Goal: Task Accomplishment & Management: Complete application form

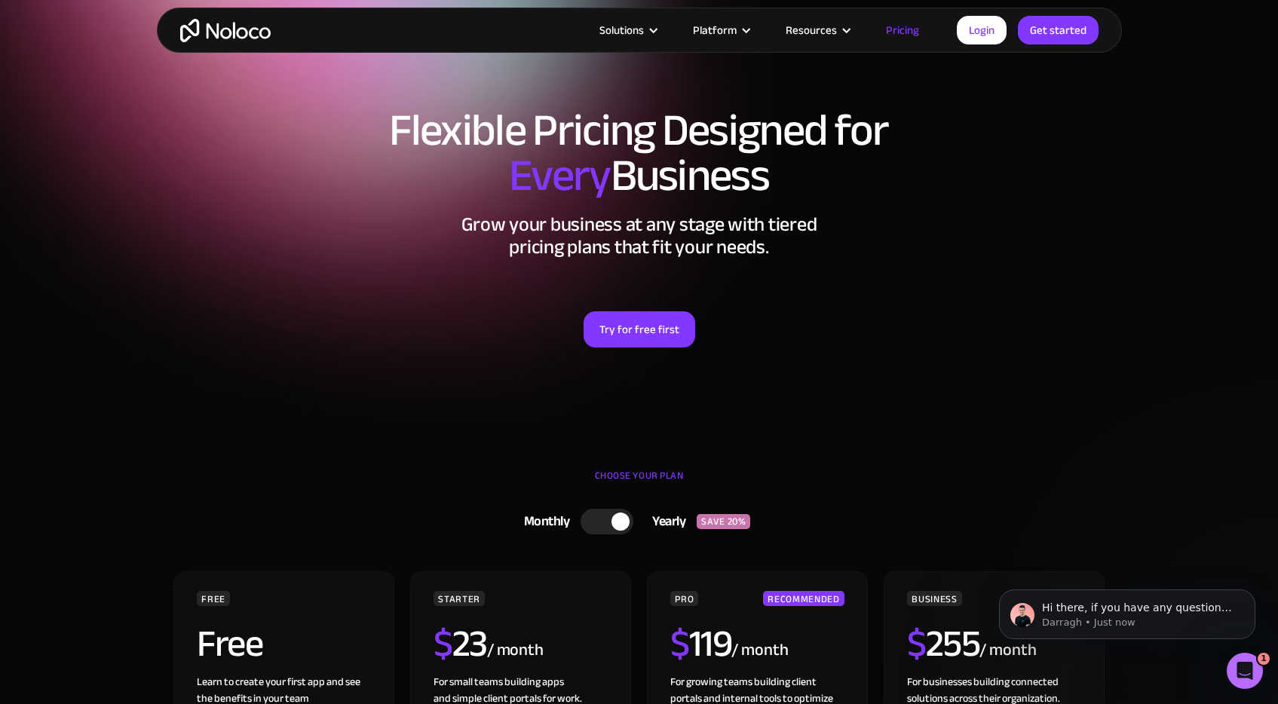
scroll to position [22, 0]
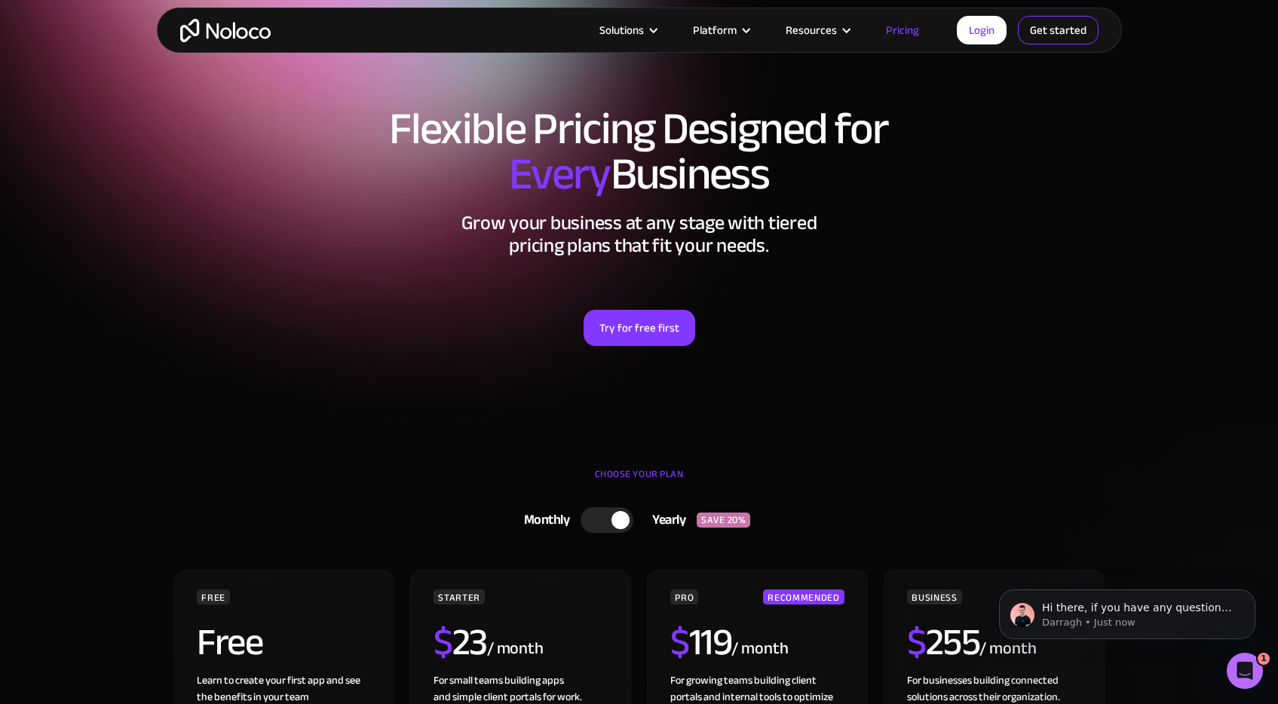
click at [0, 0] on link "Get started" at bounding box center [0, 0] width 0 height 0
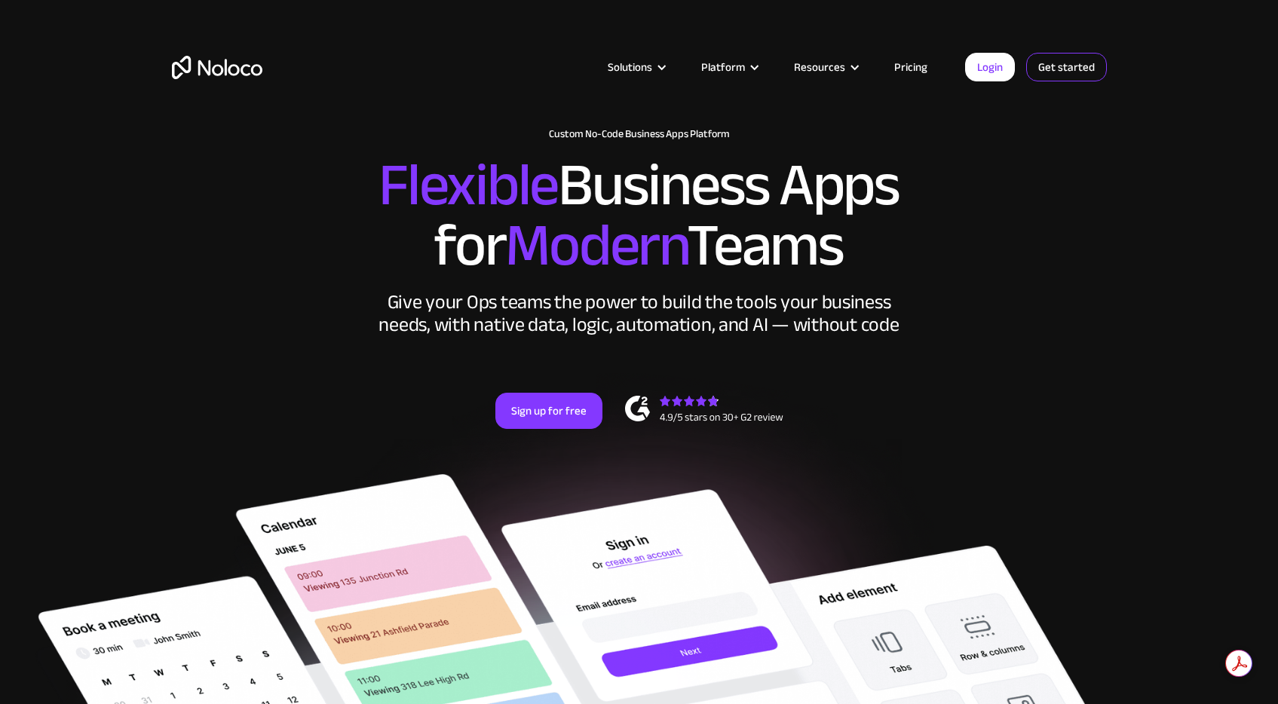
click at [1082, 70] on link "Get started" at bounding box center [1067, 67] width 81 height 29
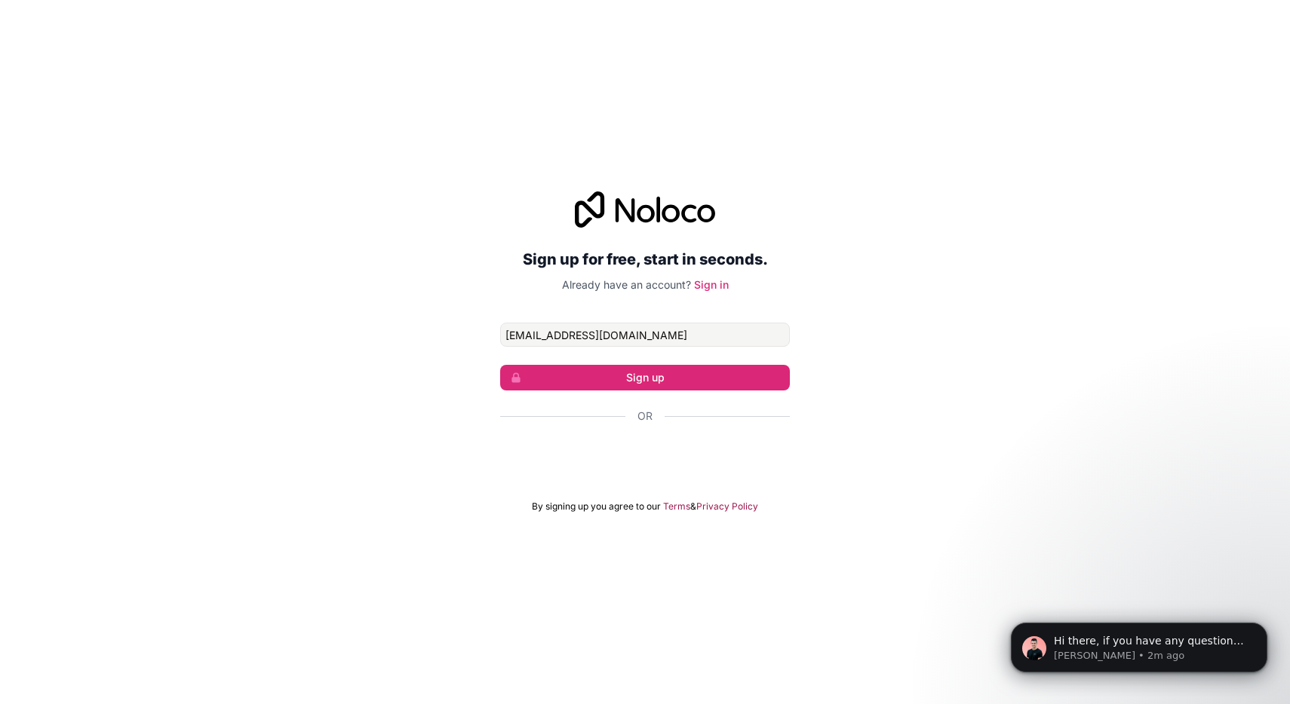
type input "dgurney@scarlet.red"
click at [674, 377] on button "Sign up" at bounding box center [645, 378] width 290 height 26
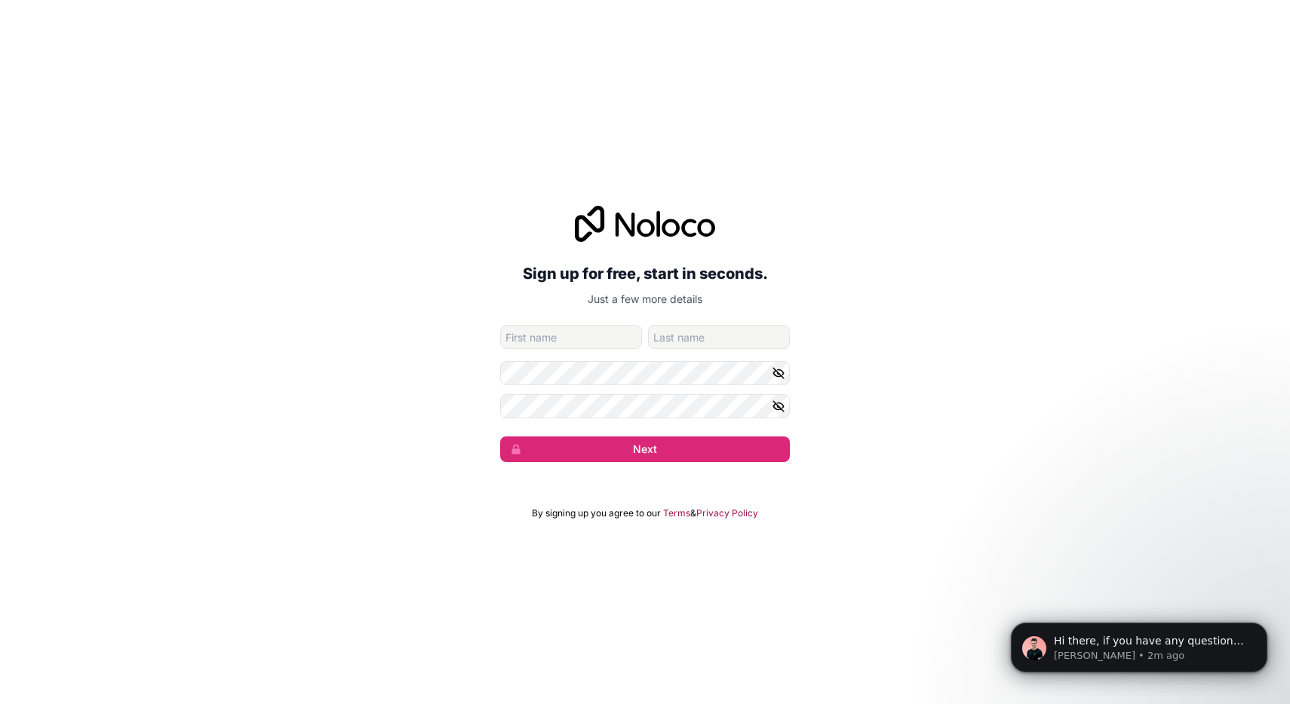
click at [961, 330] on div "Sign up for free, start in seconds. Just a few more details dgurney@scarlet.red…" at bounding box center [645, 334] width 1290 height 299
click at [547, 335] on input "given-name" at bounding box center [571, 337] width 142 height 24
type input "Derek"
type input "Gurney"
click at [660, 445] on button "Next" at bounding box center [645, 450] width 290 height 26
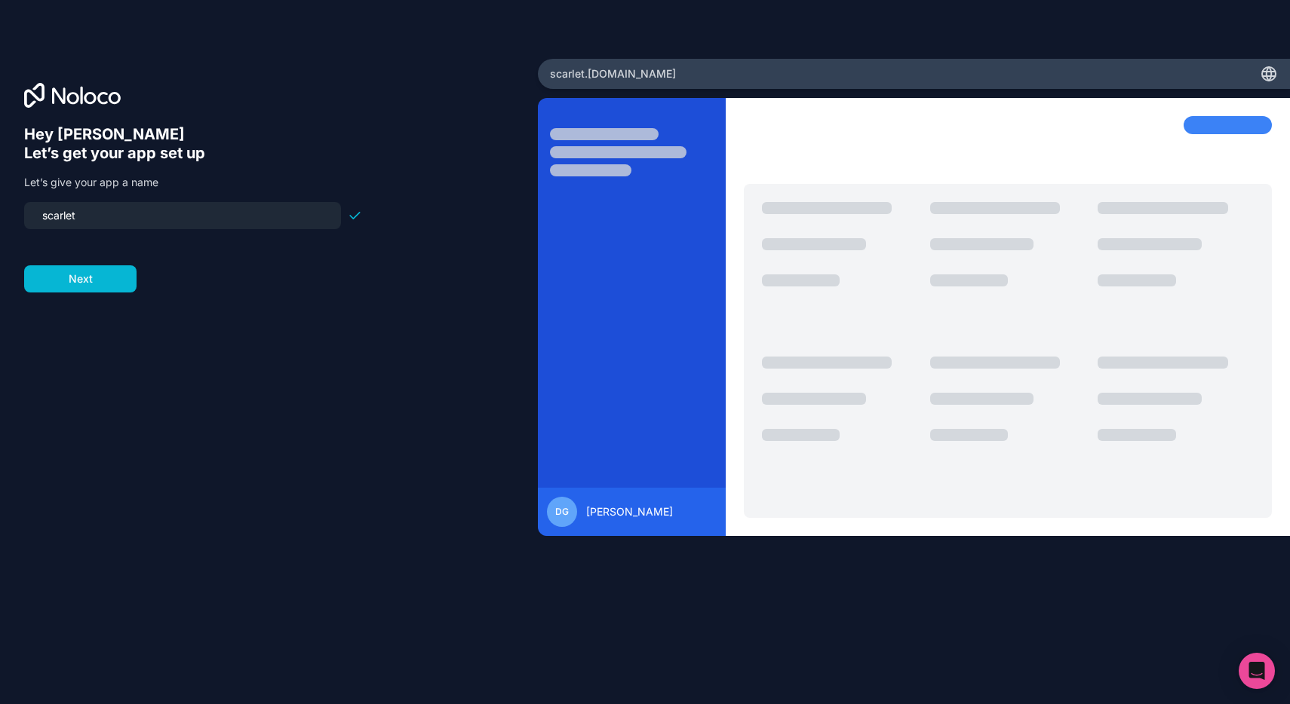
click at [132, 217] on input "scarlet" at bounding box center [182, 215] width 299 height 21
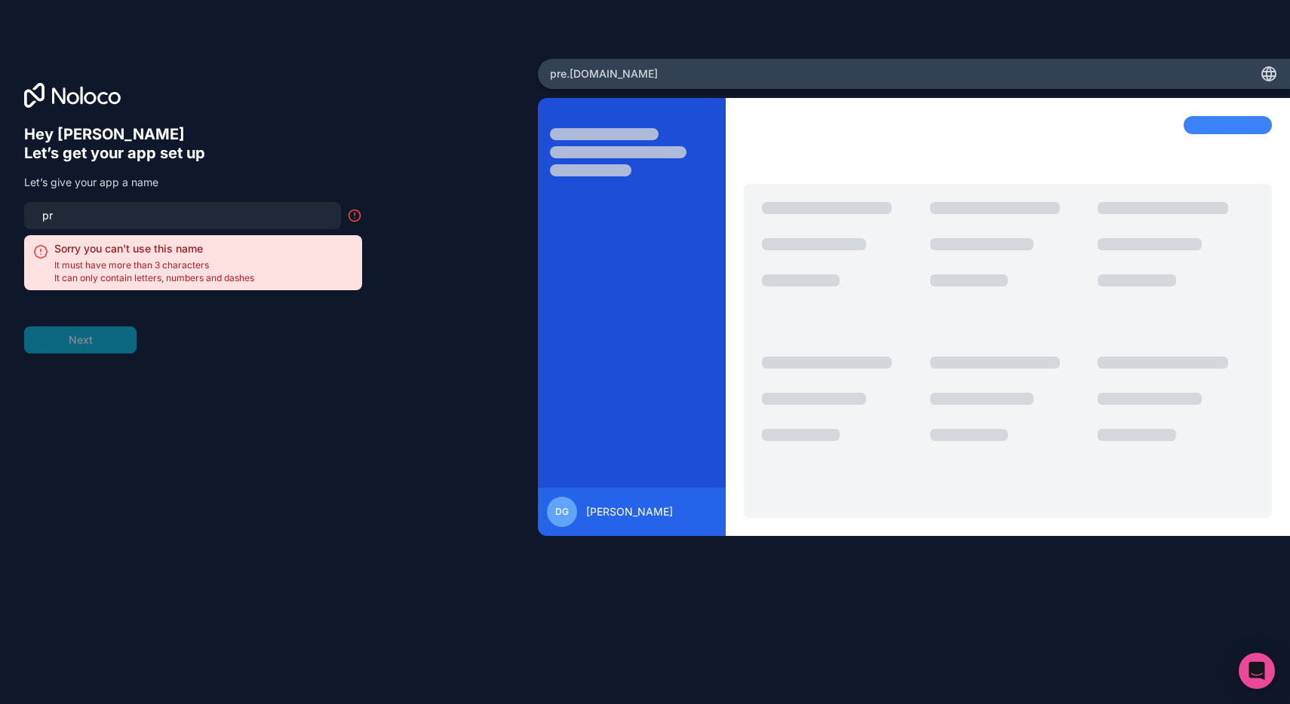
type input "p"
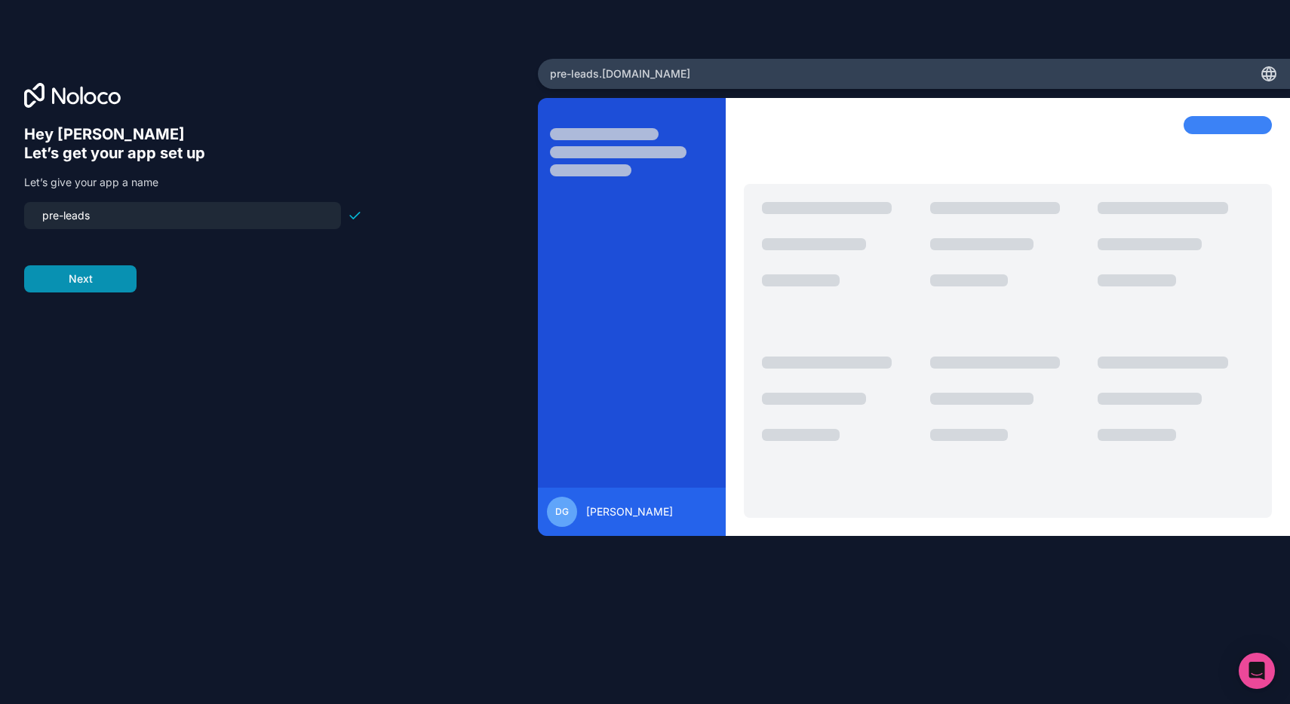
type input "pre-leads"
click at [78, 281] on button "Next" at bounding box center [80, 279] width 112 height 27
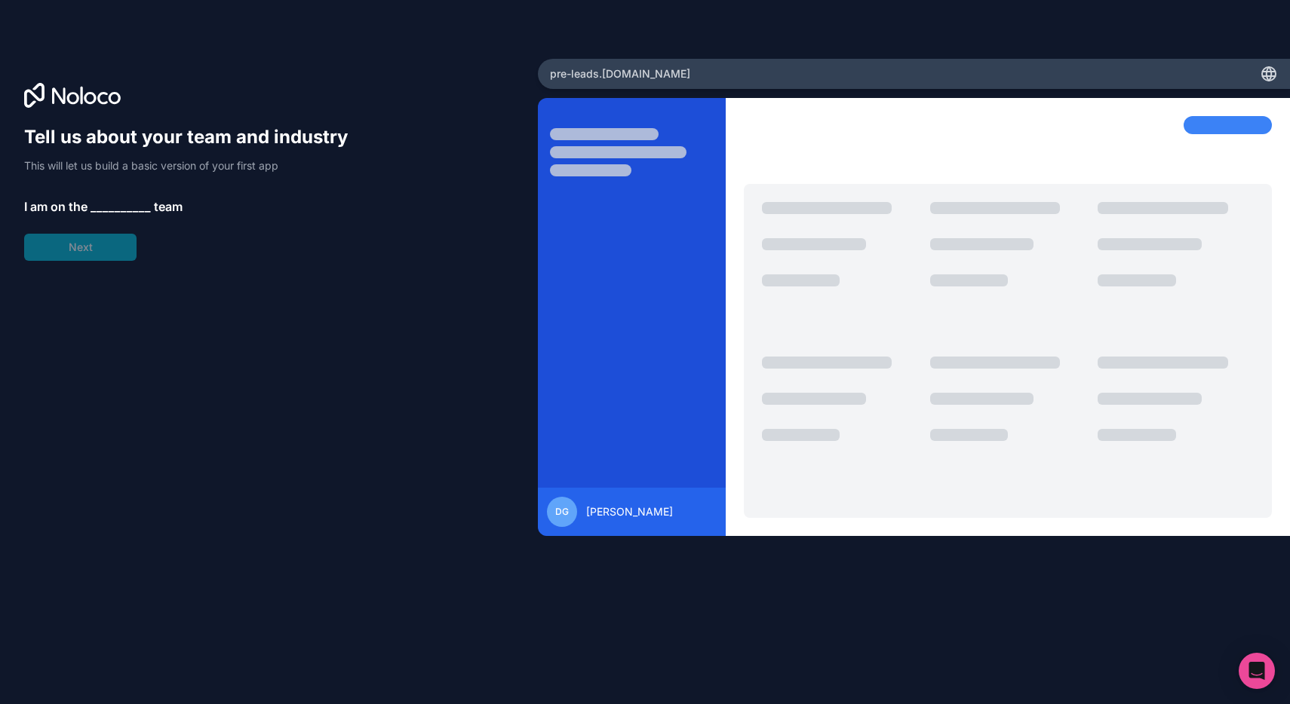
click at [109, 205] on span "__________" at bounding box center [121, 207] width 60 height 18
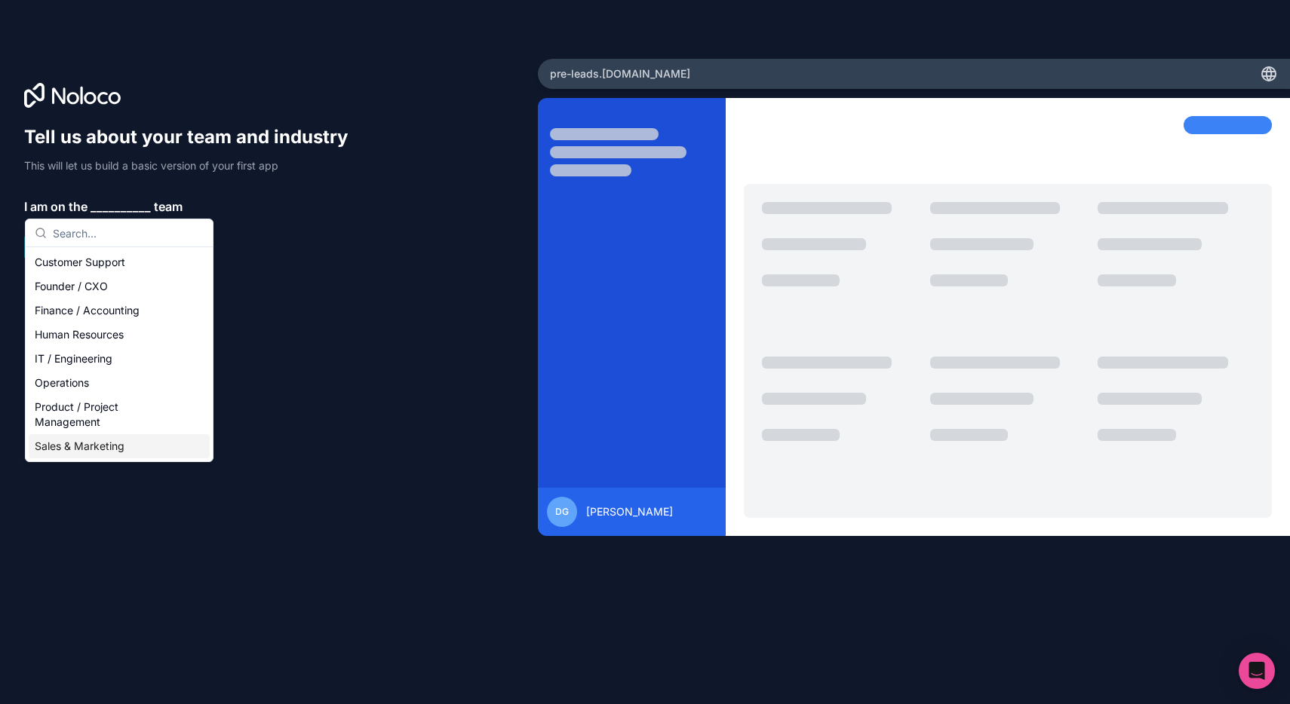
click at [103, 451] on div "Sales & Marketing" at bounding box center [119, 446] width 181 height 24
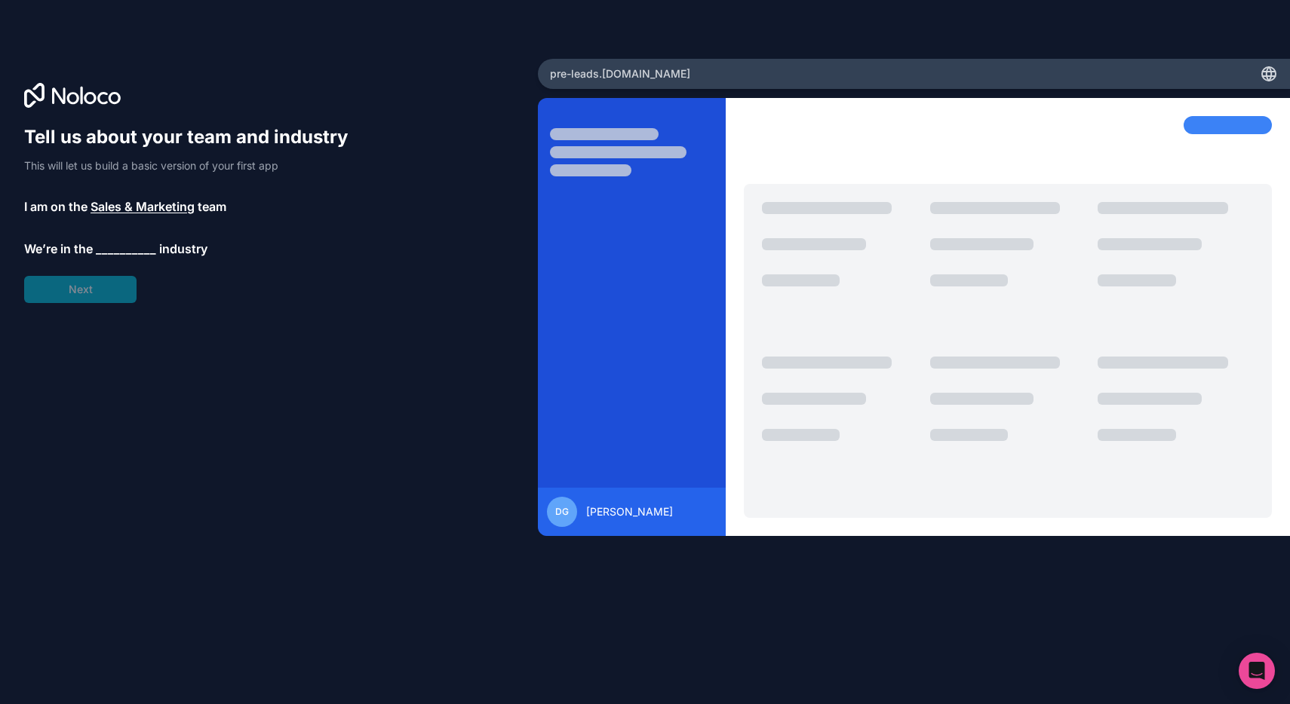
click at [122, 242] on span "__________" at bounding box center [126, 249] width 60 height 18
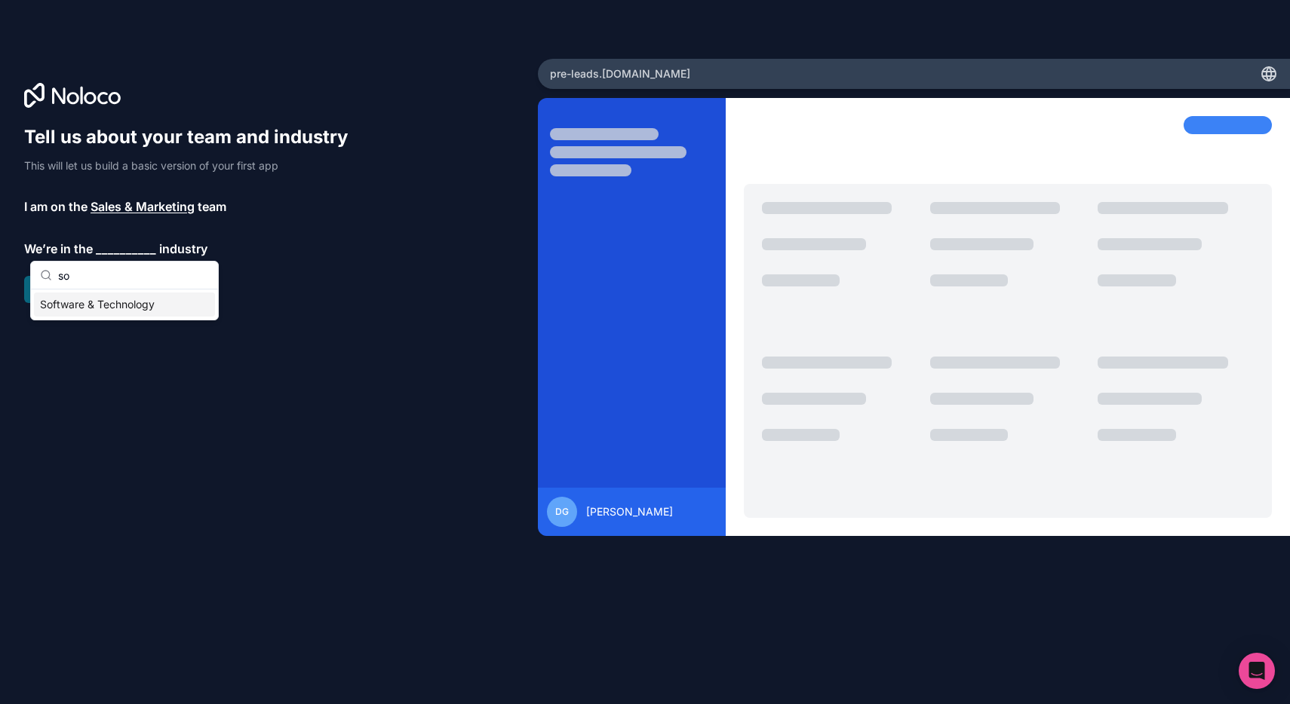
type input "s"
type input "e"
type input "oth"
click at [88, 300] on div "Others" at bounding box center [124, 305] width 181 height 24
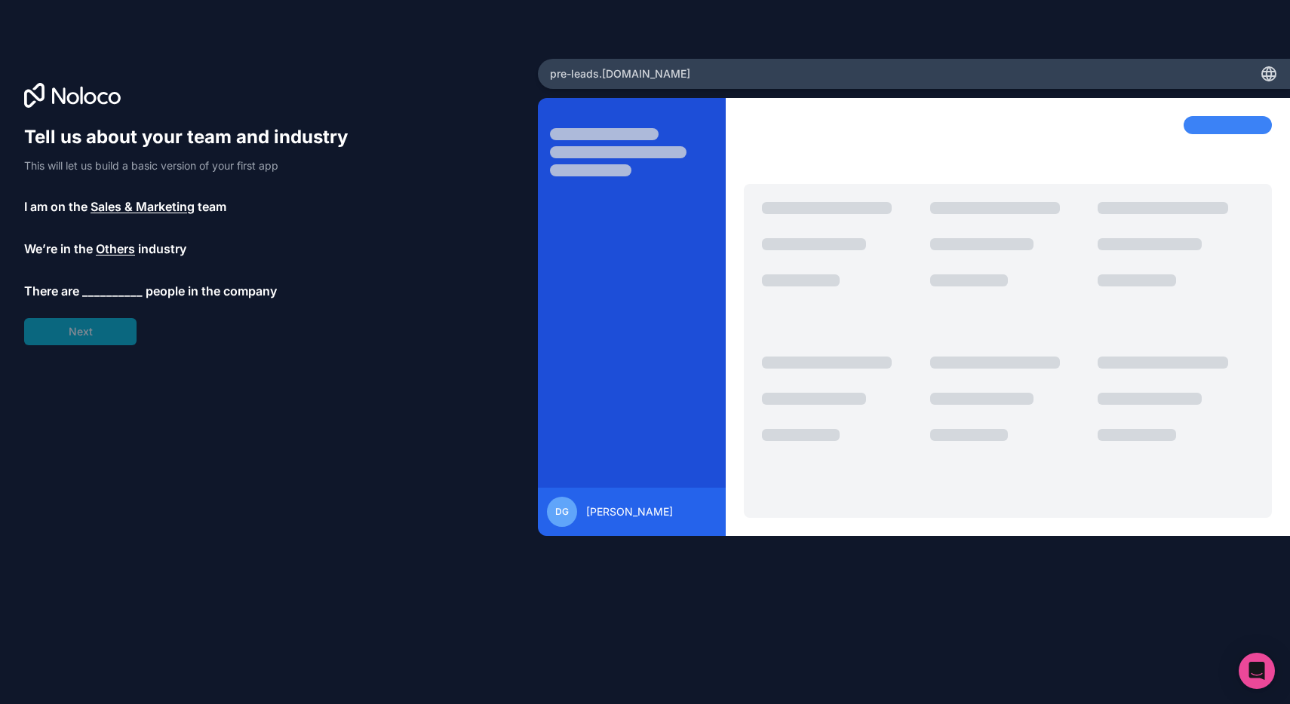
click at [118, 290] on span "__________" at bounding box center [112, 291] width 60 height 18
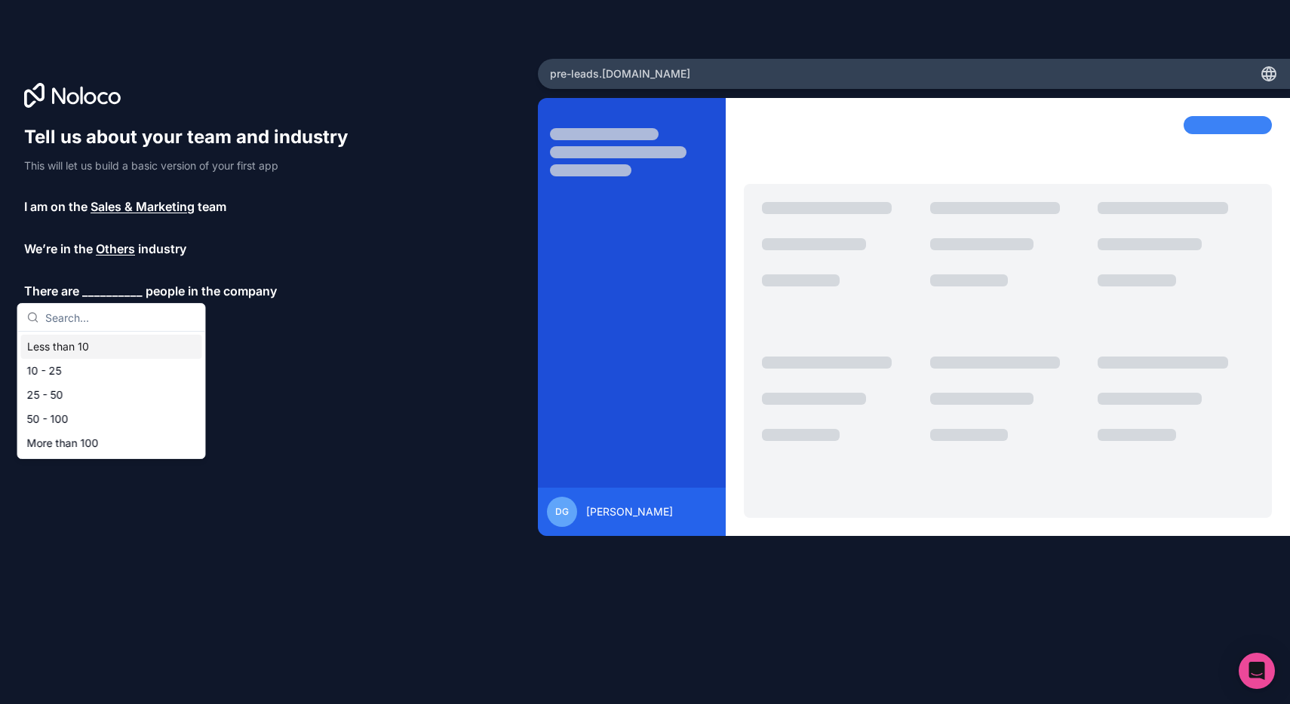
click at [103, 344] on div "Less than 10" at bounding box center [111, 347] width 181 height 24
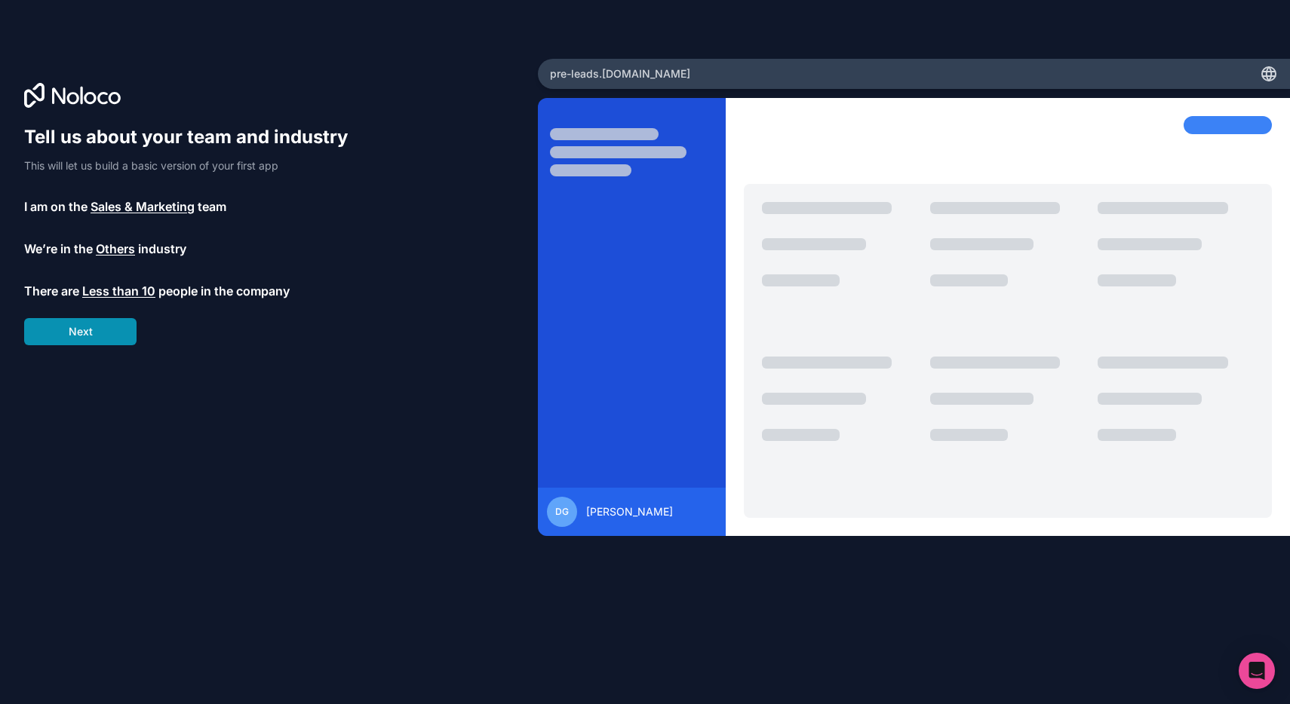
click at [91, 338] on button "Next" at bounding box center [80, 331] width 112 height 27
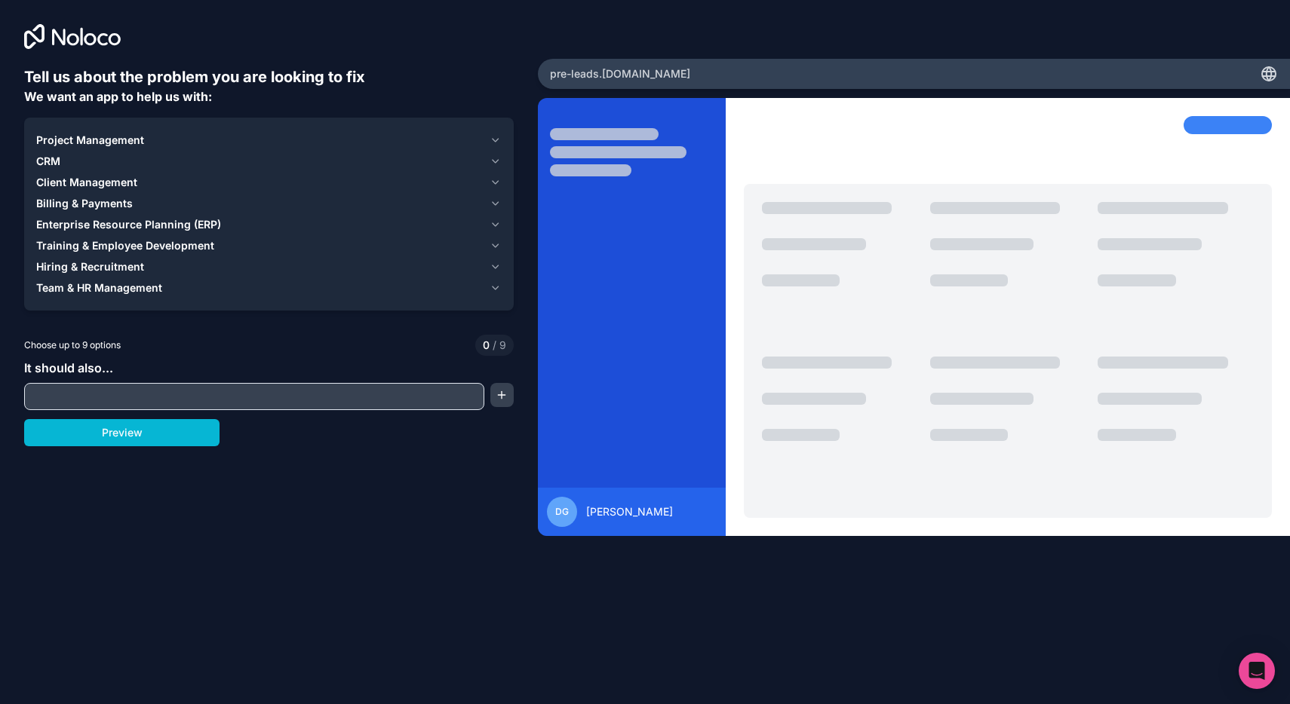
click at [50, 164] on span "CRM" at bounding box center [48, 161] width 24 height 15
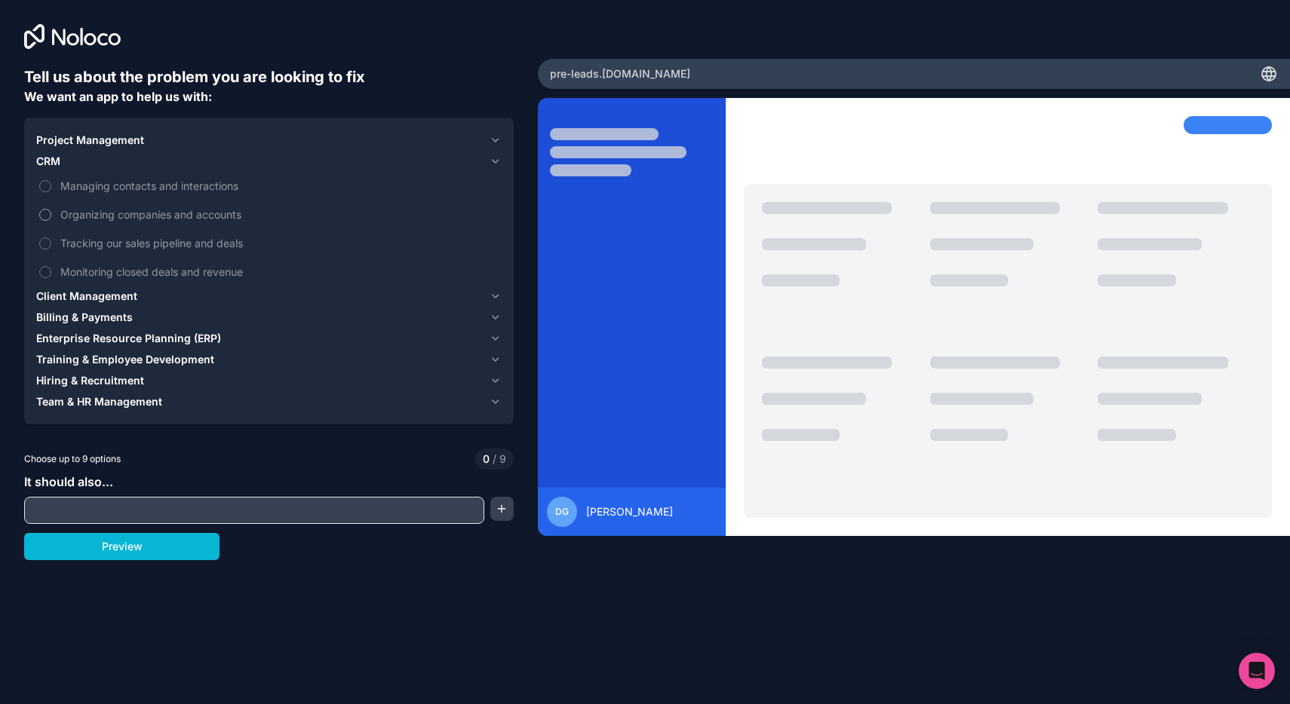
click at [42, 211] on button "Organizing companies and accounts" at bounding box center [45, 215] width 12 height 12
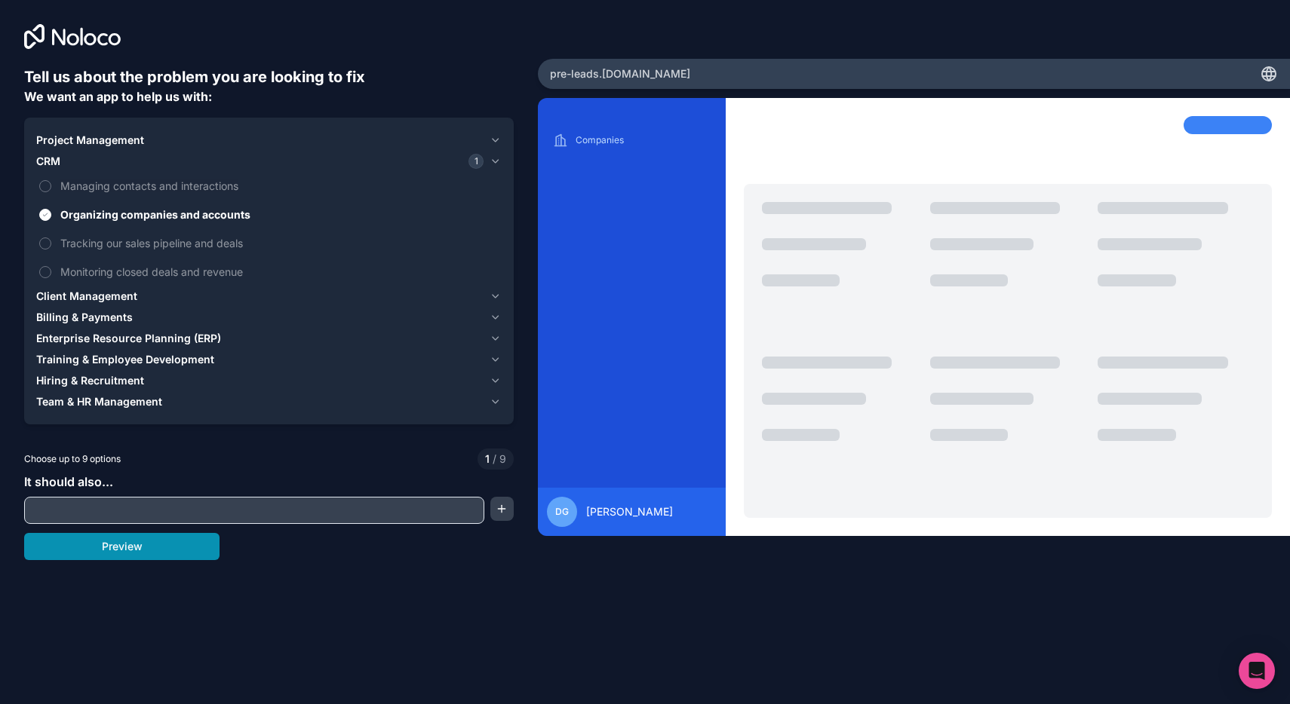
click at [134, 554] on button "Preview" at bounding box center [121, 546] width 195 height 27
click at [499, 296] on icon "button" at bounding box center [495, 296] width 11 height 12
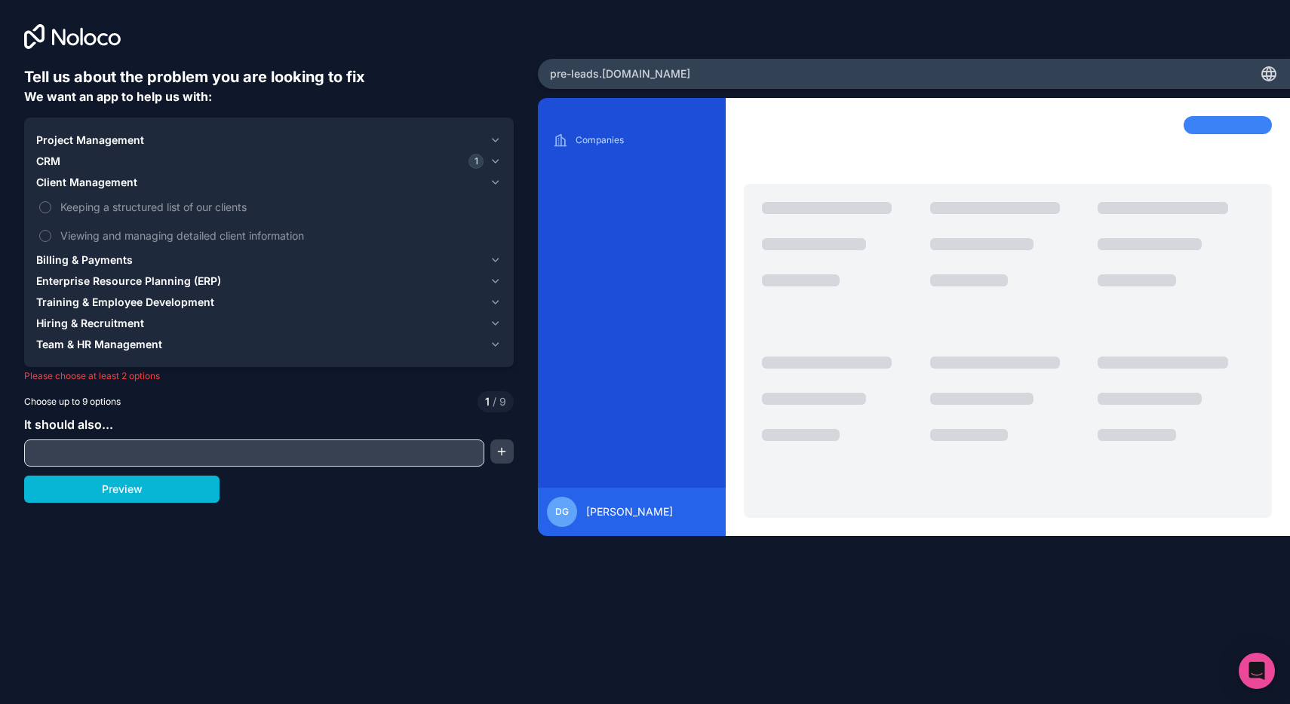
click at [242, 459] on input "text" at bounding box center [254, 453] width 453 height 21
type input "display records as a table with an image thumbnail"
click at [158, 485] on button "Preview" at bounding box center [121, 489] width 195 height 27
click at [41, 205] on button "Keeping a structured list of our clients" at bounding box center [45, 207] width 12 height 12
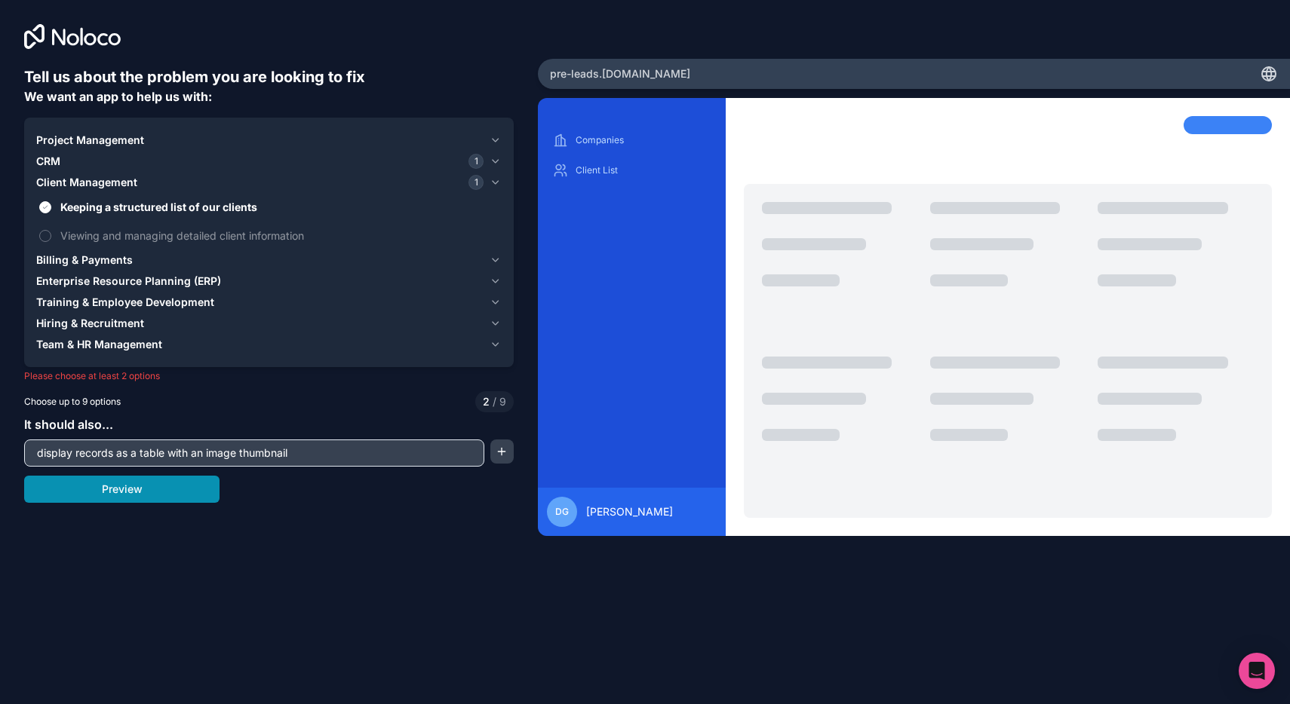
click at [145, 492] on button "Preview" at bounding box center [121, 489] width 195 height 27
